Goal: Use online tool/utility

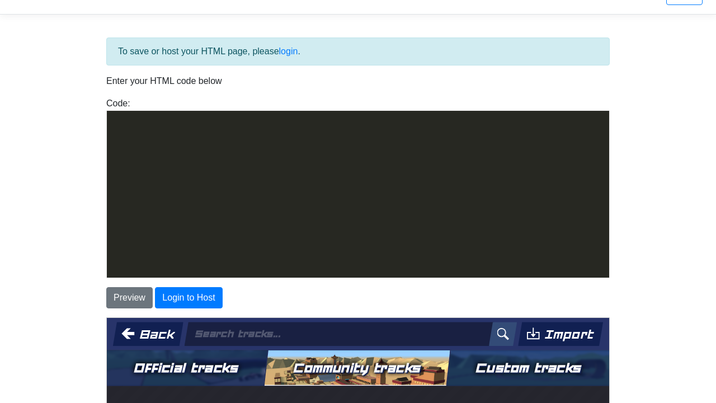
scroll to position [557, 0]
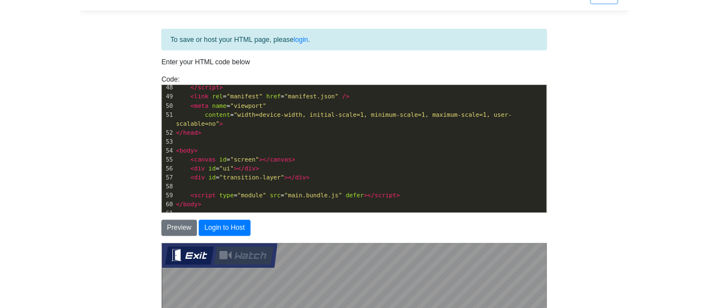
scroll to position [296, 0]
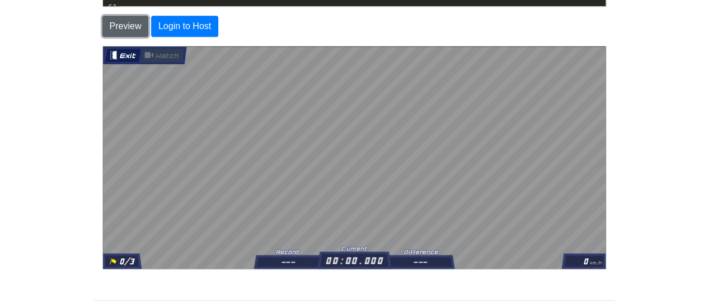
click at [120, 25] on button "Preview" at bounding box center [125, 26] width 46 height 21
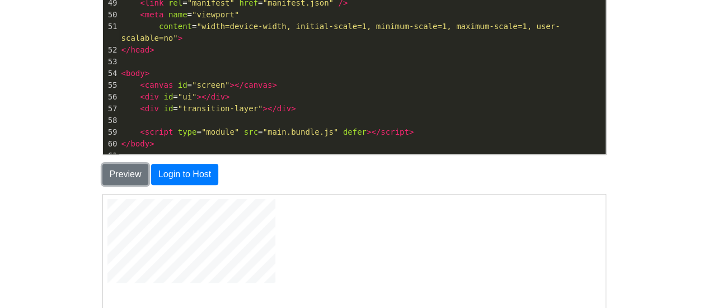
scroll to position [147, 0]
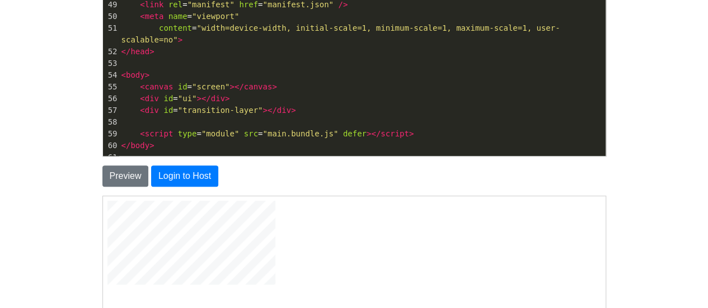
click at [279, 69] on pre "< body >" at bounding box center [362, 75] width 486 height 12
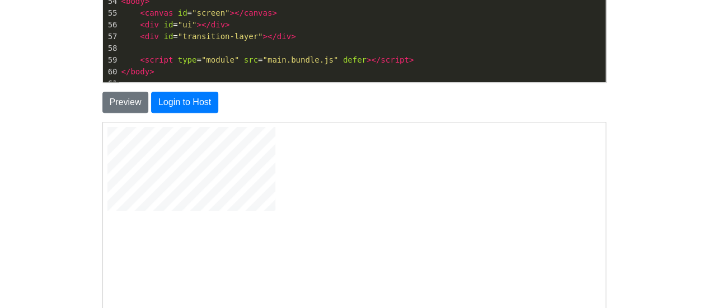
scroll to position [206, 0]
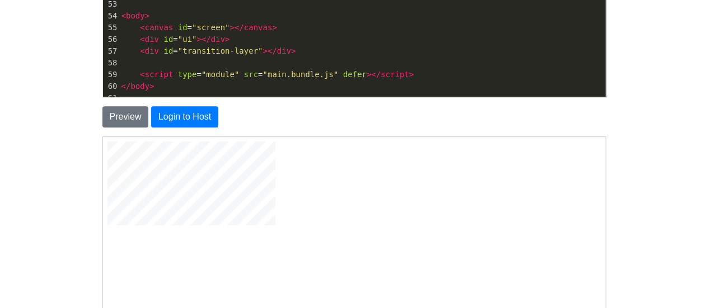
type textarea "<!DOCTYPE html> <!-- Ultimate Game Stash file--> <!-- For the regularly updatin…"
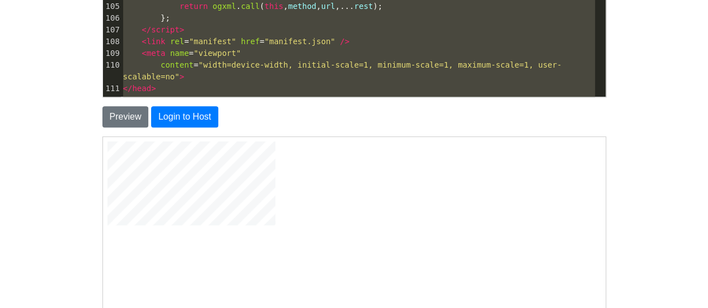
scroll to position [557, 0]
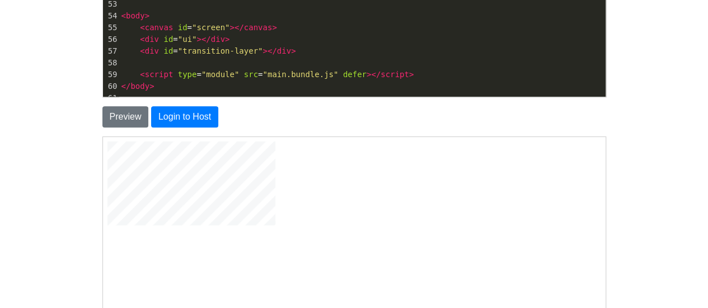
type textarea "<!DOCTYPE html> <!-- Ultimate Game Stash file--> <!-- For the regularly updatin…"
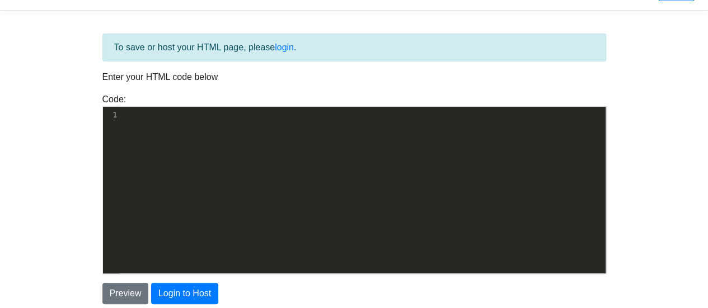
scroll to position [22, 0]
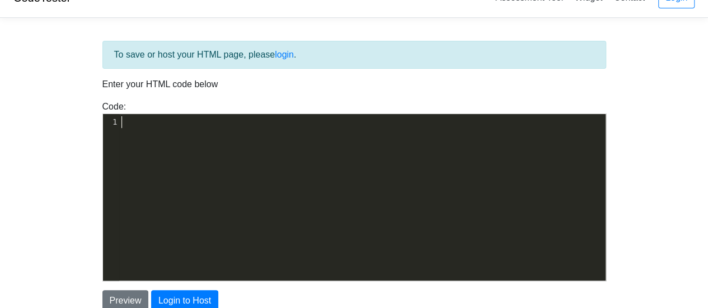
type textarea "<!DOCTYPE html> <!-- Ultimate Game Stash file--> <!-- For the regularly updatin…"
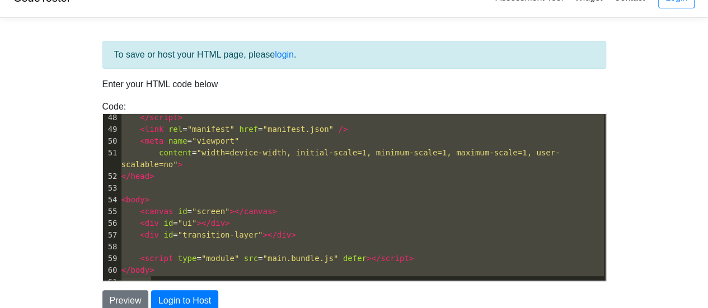
click at [239, 291] on div "Preview Login to Host" at bounding box center [354, 300] width 520 height 21
click at [123, 294] on button "Preview" at bounding box center [125, 300] width 46 height 21
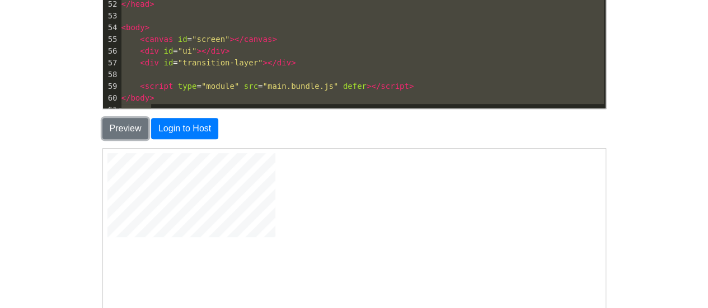
scroll to position [205, 0]
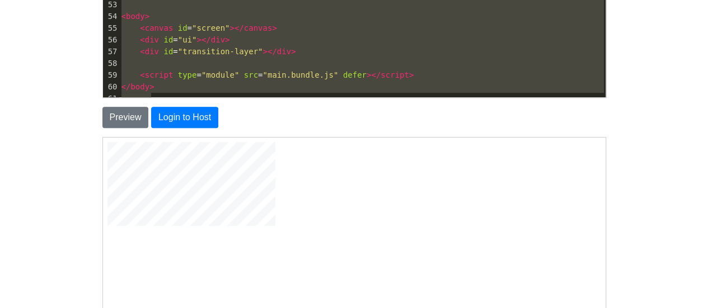
click at [259, 81] on pre "</ body >" at bounding box center [362, 87] width 486 height 12
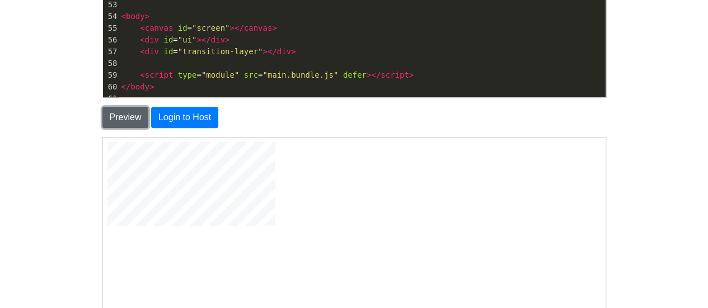
click at [119, 116] on button "Preview" at bounding box center [125, 117] width 46 height 21
click at [136, 116] on button "Preview" at bounding box center [125, 117] width 46 height 21
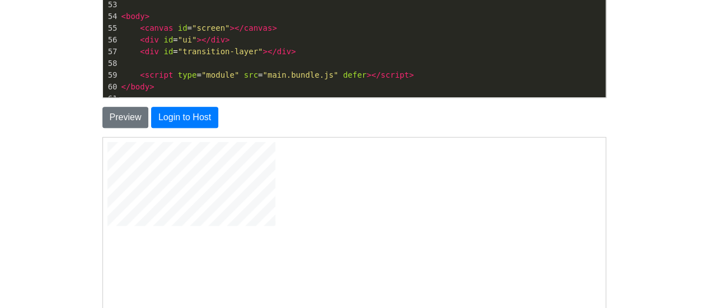
click at [221, 81] on pre "</ body >" at bounding box center [362, 87] width 486 height 12
type textarea "<!DOCTYPE html> <!-- Ultimate Game Stash file--> <!-- For the regularly updatin…"
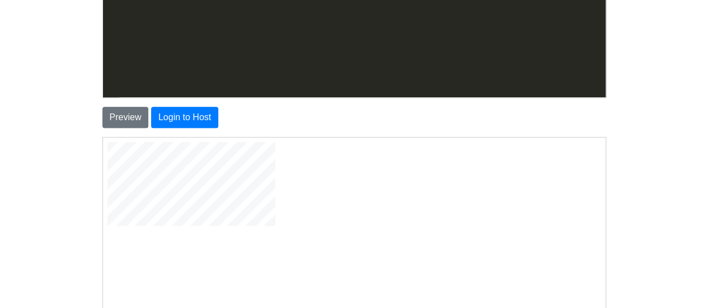
scroll to position [0, 0]
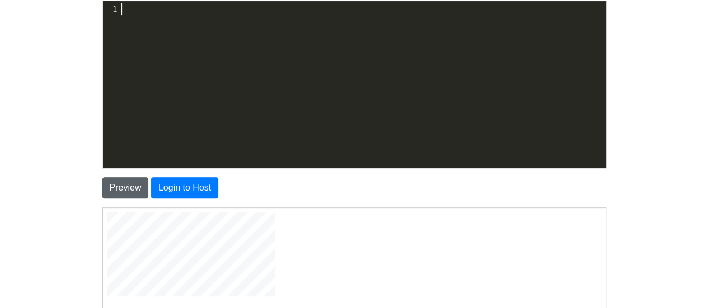
type textarea "<!DOCTYPE html> <!-- Ultimate Game Stash file--> <!-- For the regularly updatin…"
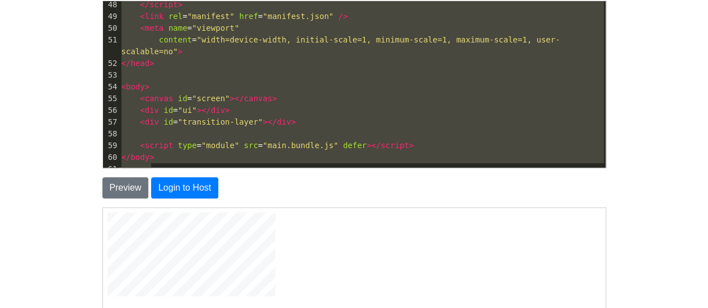
click at [49, 159] on body "CodeTester Assessment Tool Widget Contact Login To save or host your HTML page,…" at bounding box center [354, 184] width 708 height 639
click at [120, 140] on pre "< script type = "module" src = "main.bundle.js" defer ></ script >" at bounding box center [362, 146] width 486 height 12
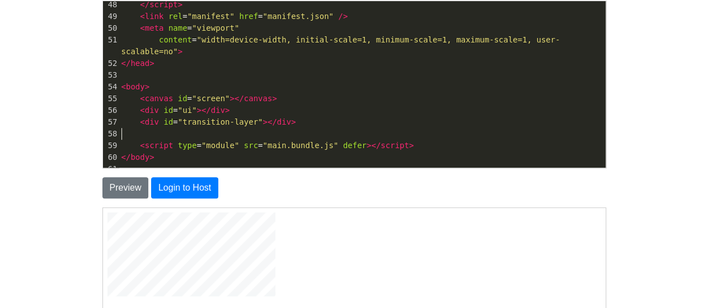
click at [129, 140] on span at bounding box center [130, 146] width 19 height 12
